Goal: Navigation & Orientation: Understand site structure

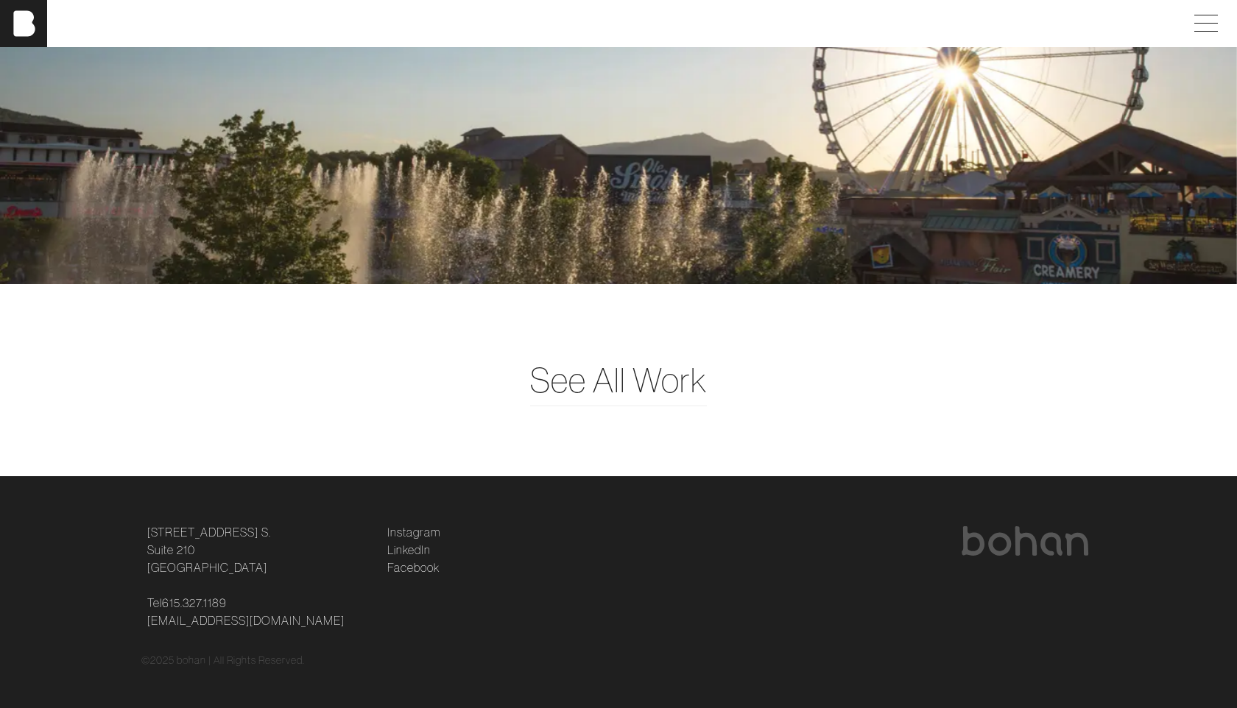
scroll to position [3960, 0]
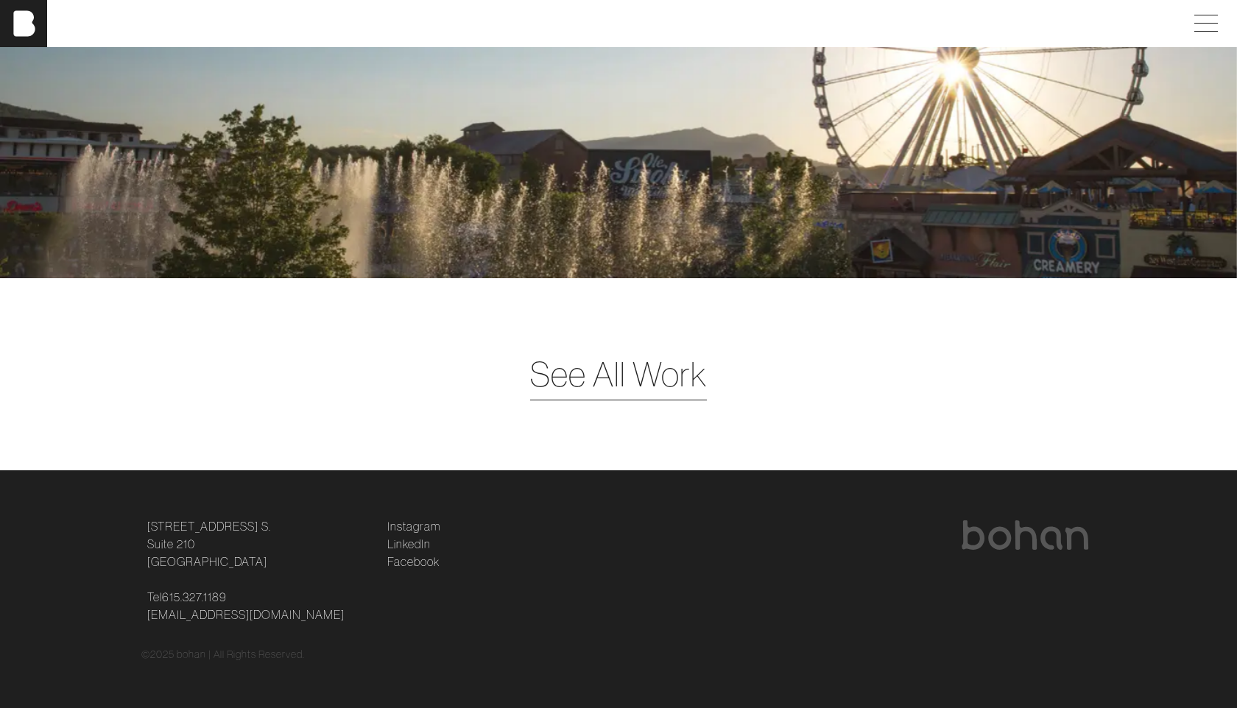
click at [624, 356] on span "See All Work" at bounding box center [618, 374] width 177 height 51
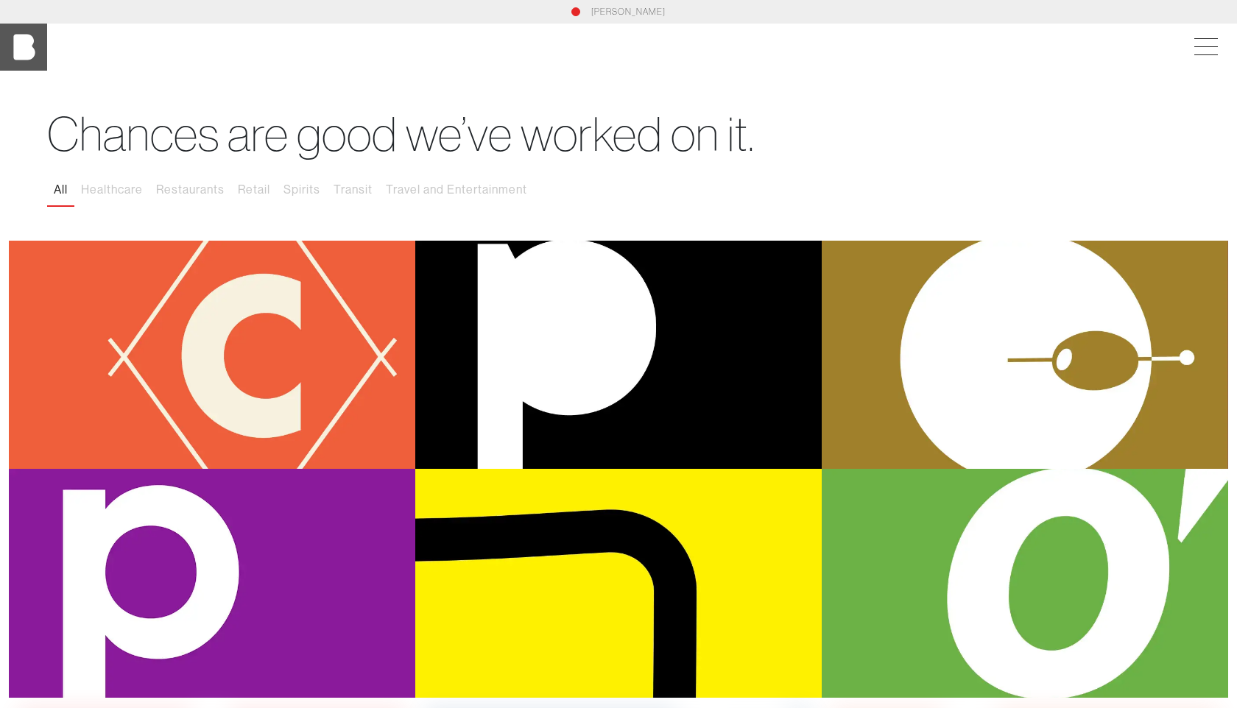
click at [37, 36] on img at bounding box center [23, 47] width 47 height 47
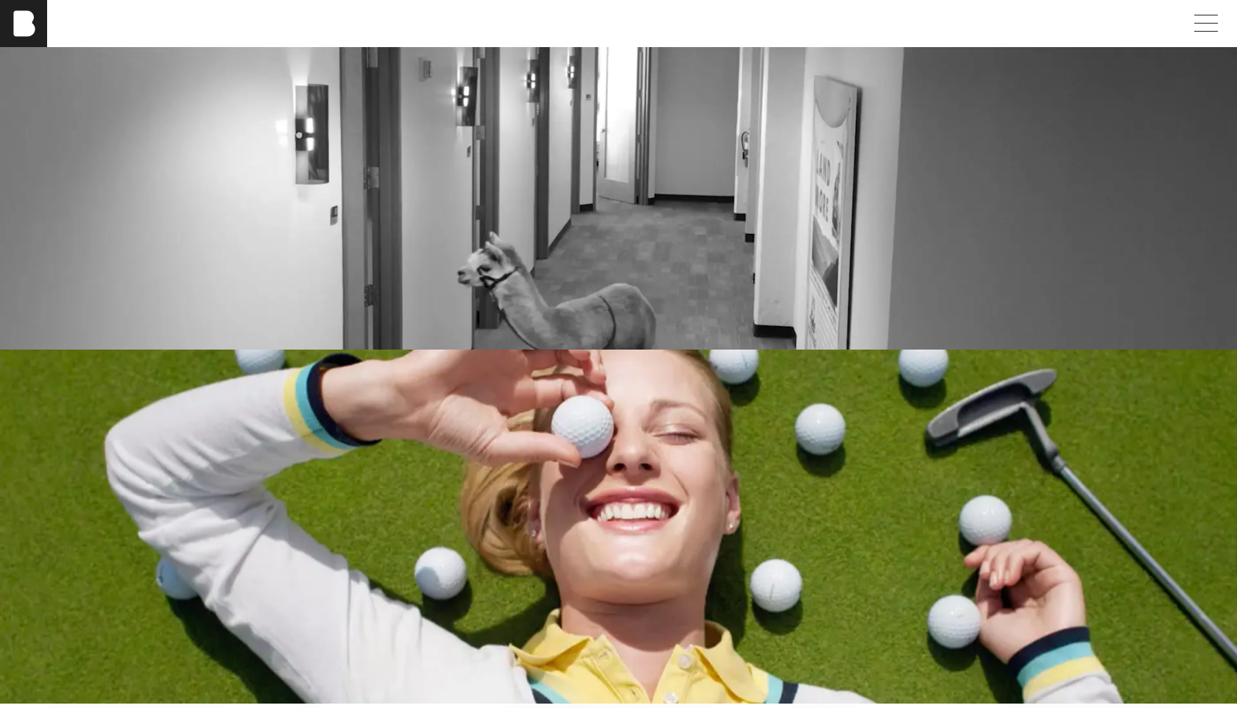
scroll to position [2472, 0]
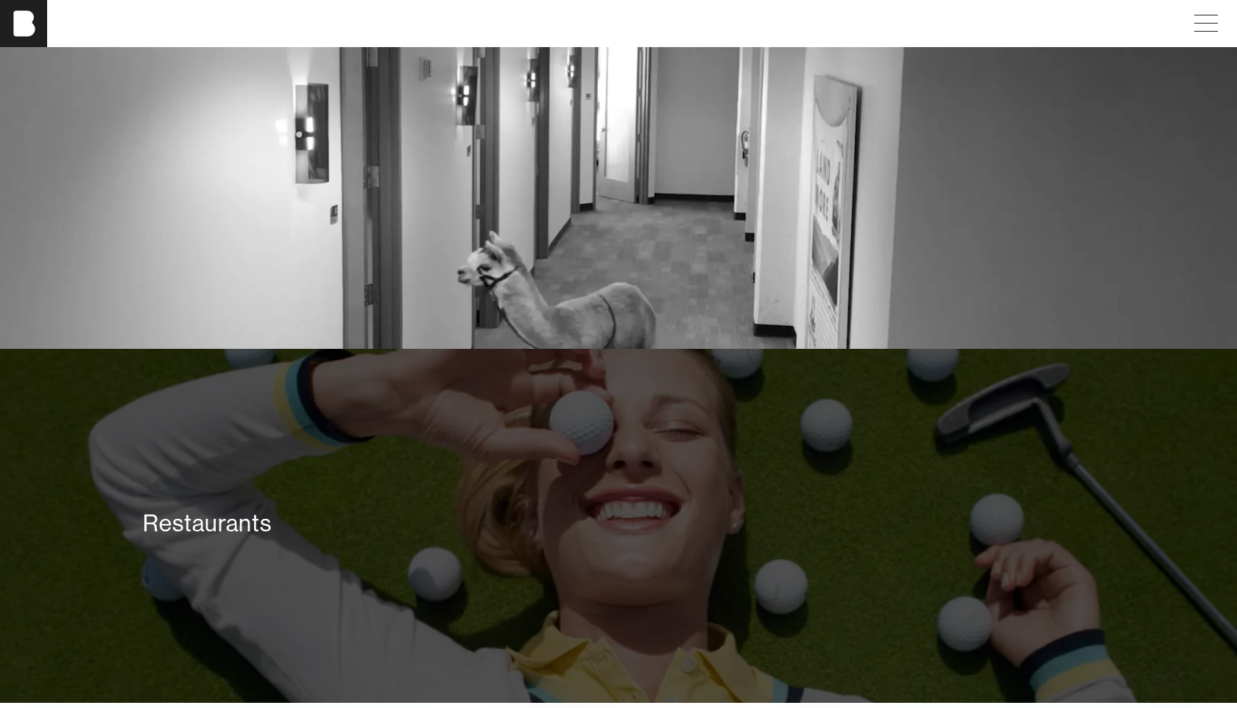
click at [543, 440] on div "Restaurants" at bounding box center [618, 526] width 1237 height 354
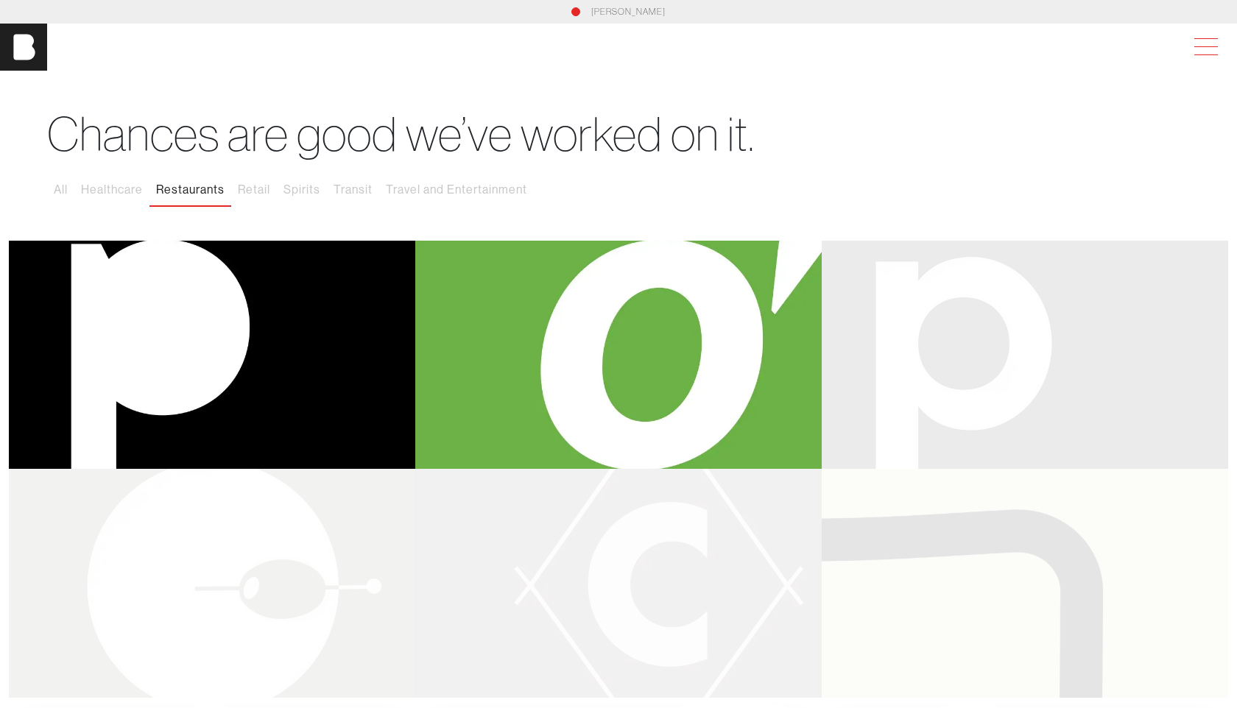
click at [1208, 56] on span at bounding box center [1203, 47] width 34 height 27
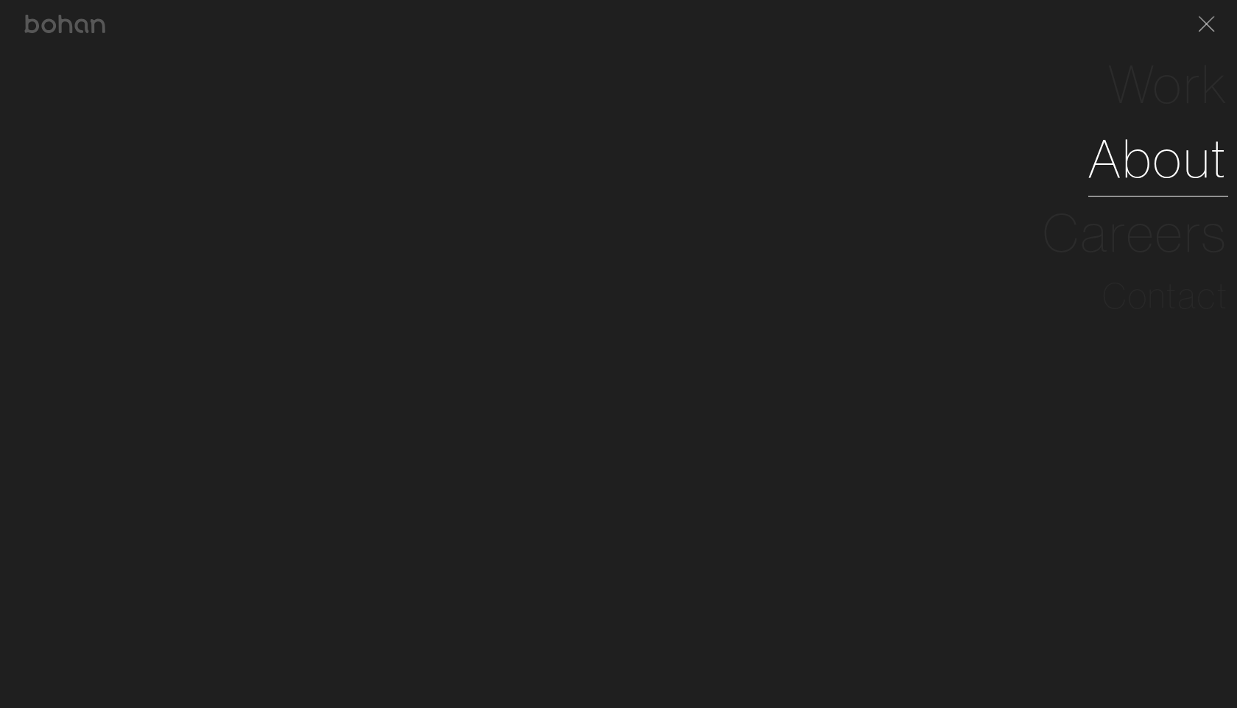
click at [1150, 165] on link "About" at bounding box center [1158, 159] width 140 height 74
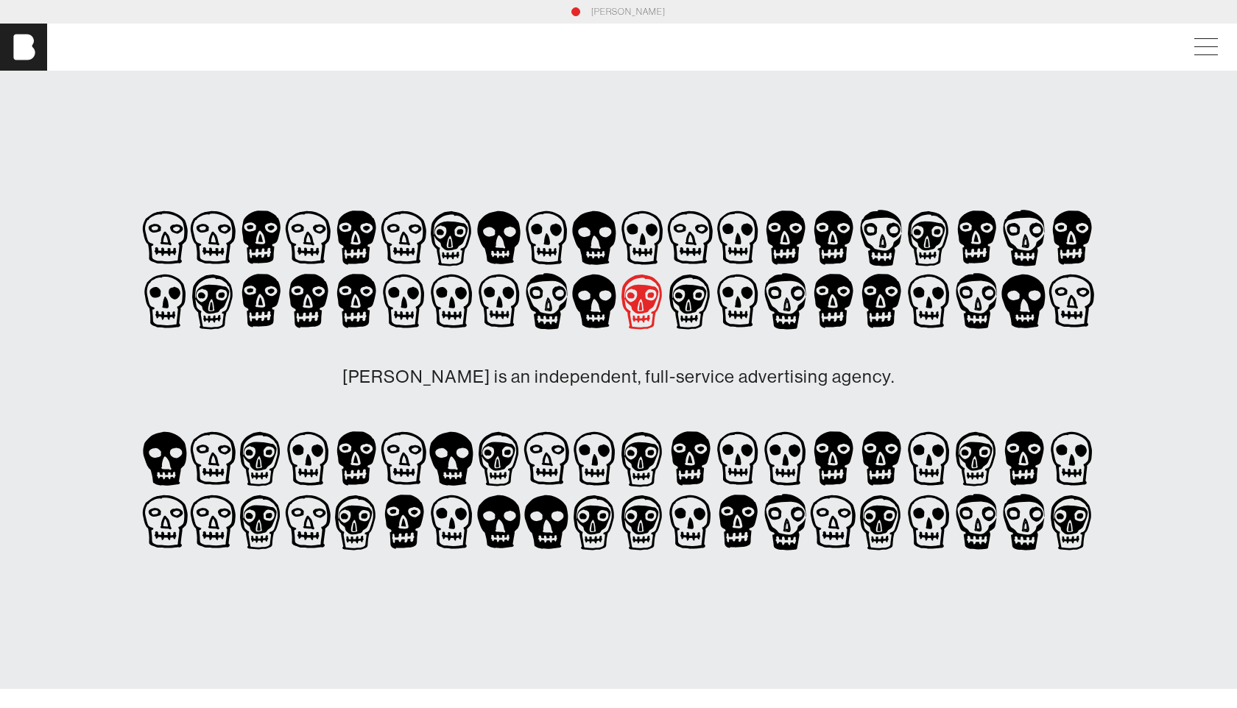
click at [628, 298] on icon at bounding box center [643, 301] width 48 height 63
click at [589, 296] on icon at bounding box center [595, 301] width 48 height 63
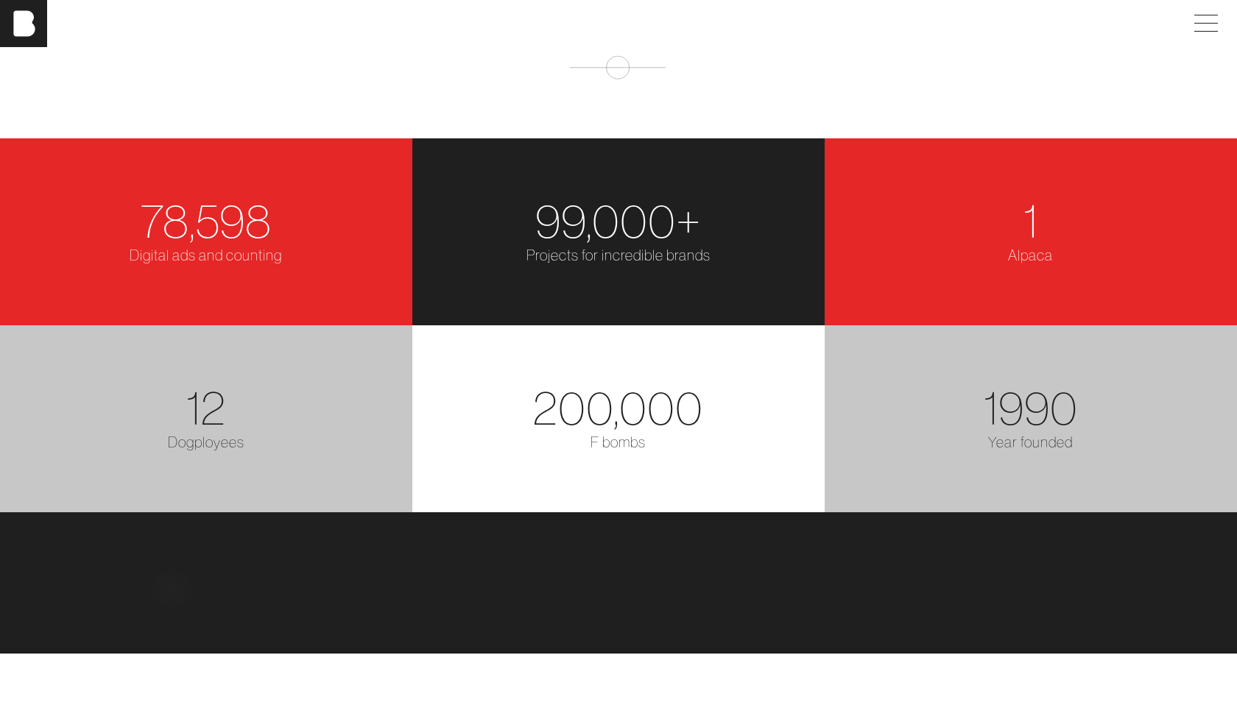
scroll to position [1929, 0]
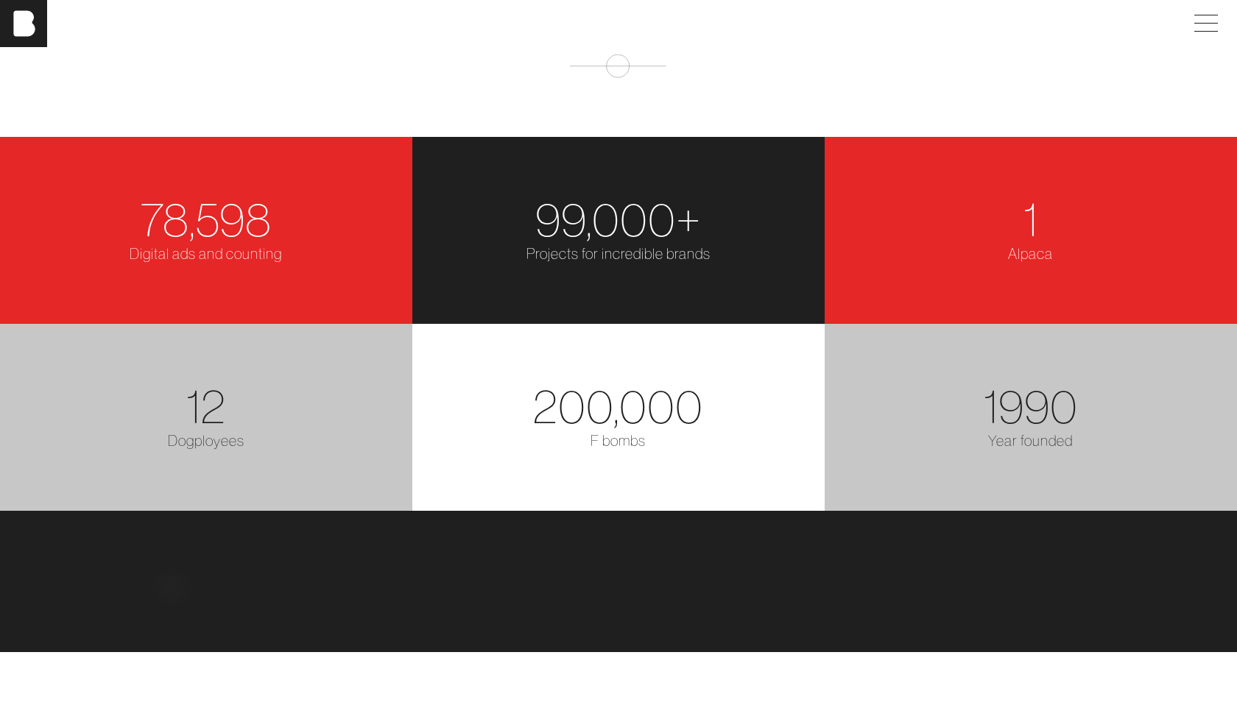
drag, startPoint x: 616, startPoint y: 478, endPoint x: 583, endPoint y: 482, distance: 33.4
drag, startPoint x: 620, startPoint y: 474, endPoint x: 597, endPoint y: 474, distance: 22.8
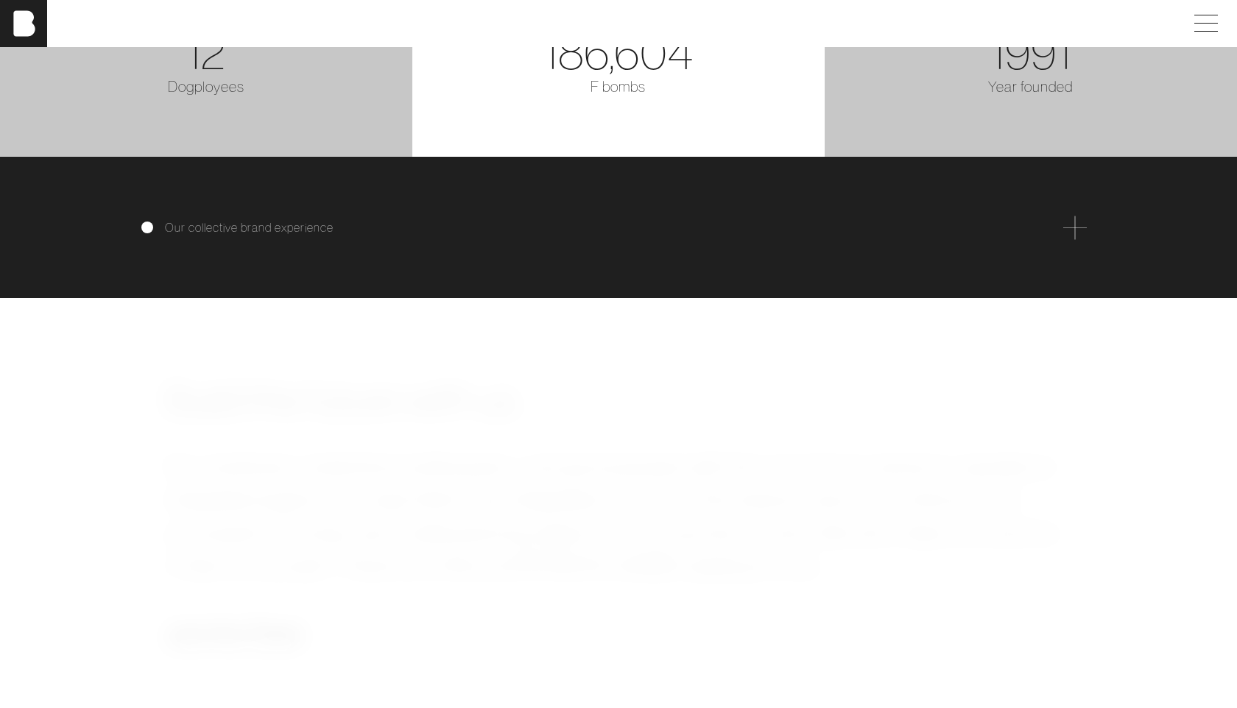
scroll to position [2301, 0]
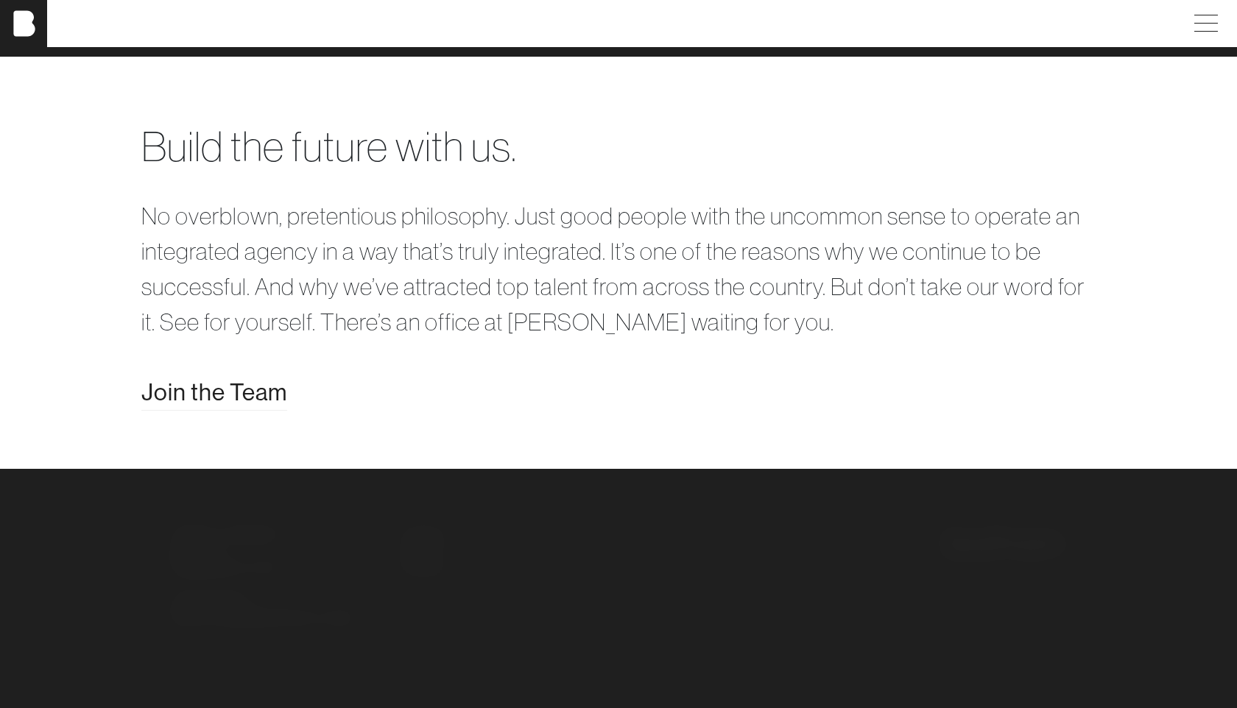
scroll to position [2741, 0]
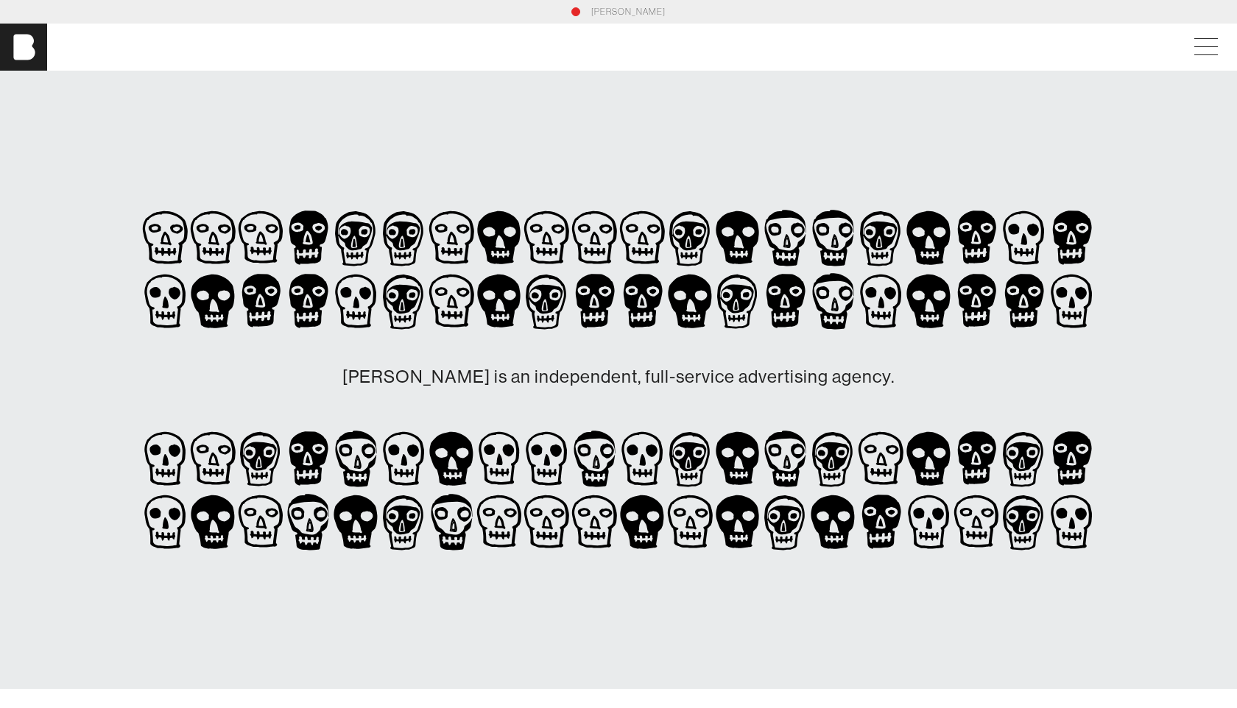
scroll to position [0, 0]
click at [622, 13] on link "[PERSON_NAME]" at bounding box center [628, 11] width 74 height 13
